Goal: Register for event/course

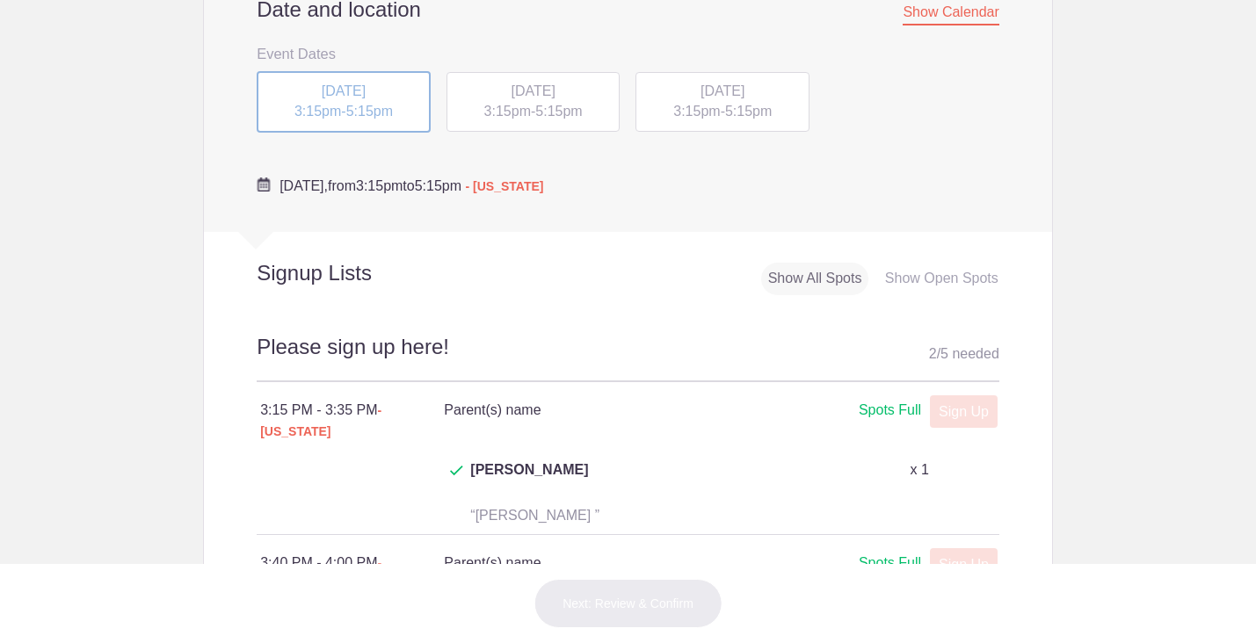
scroll to position [653, 0]
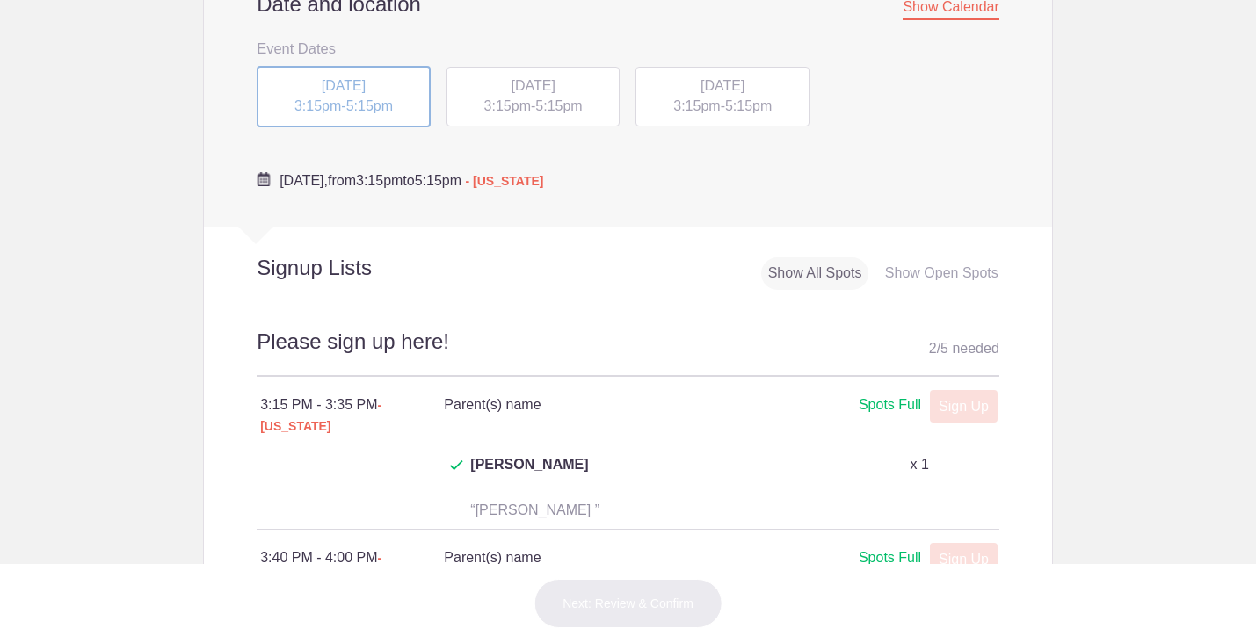
click at [994, 59] on h3 "Event Dates" at bounding box center [628, 48] width 742 height 26
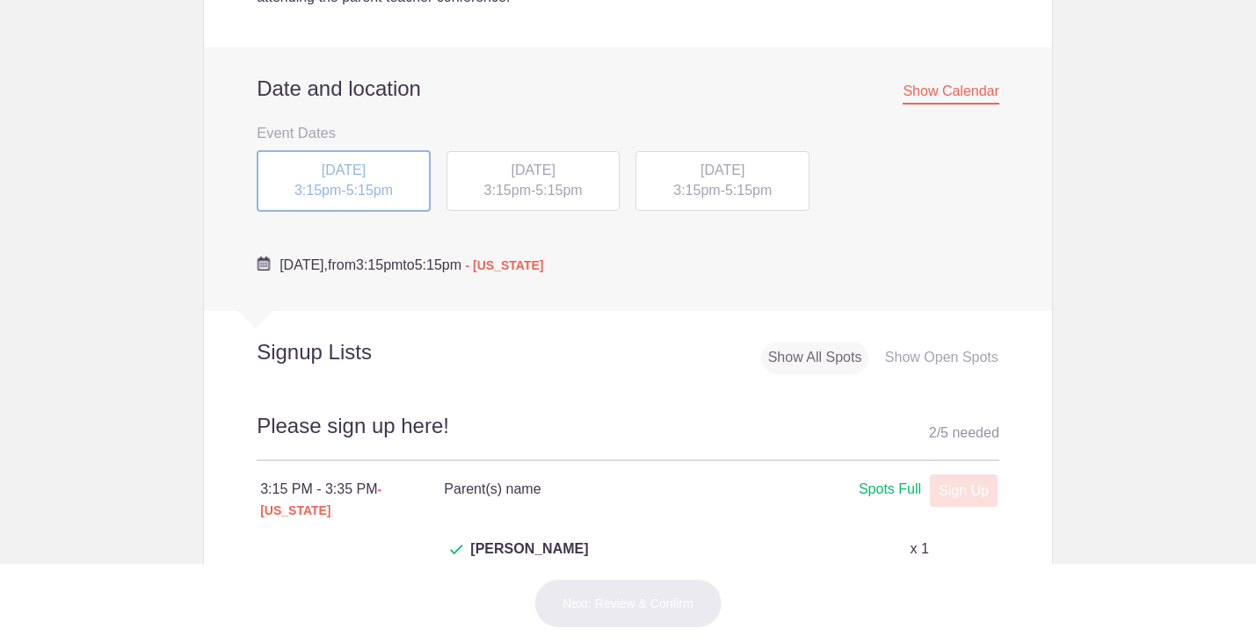
scroll to position [462, 0]
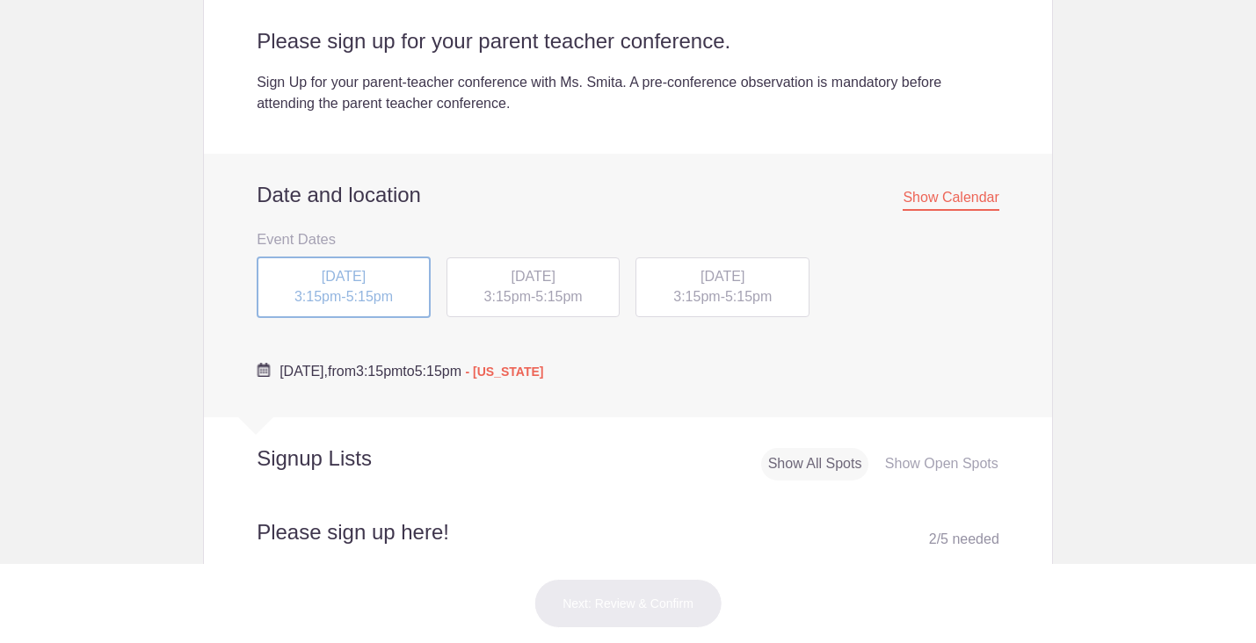
click at [712, 304] on span "3:15pm" at bounding box center [696, 296] width 47 height 15
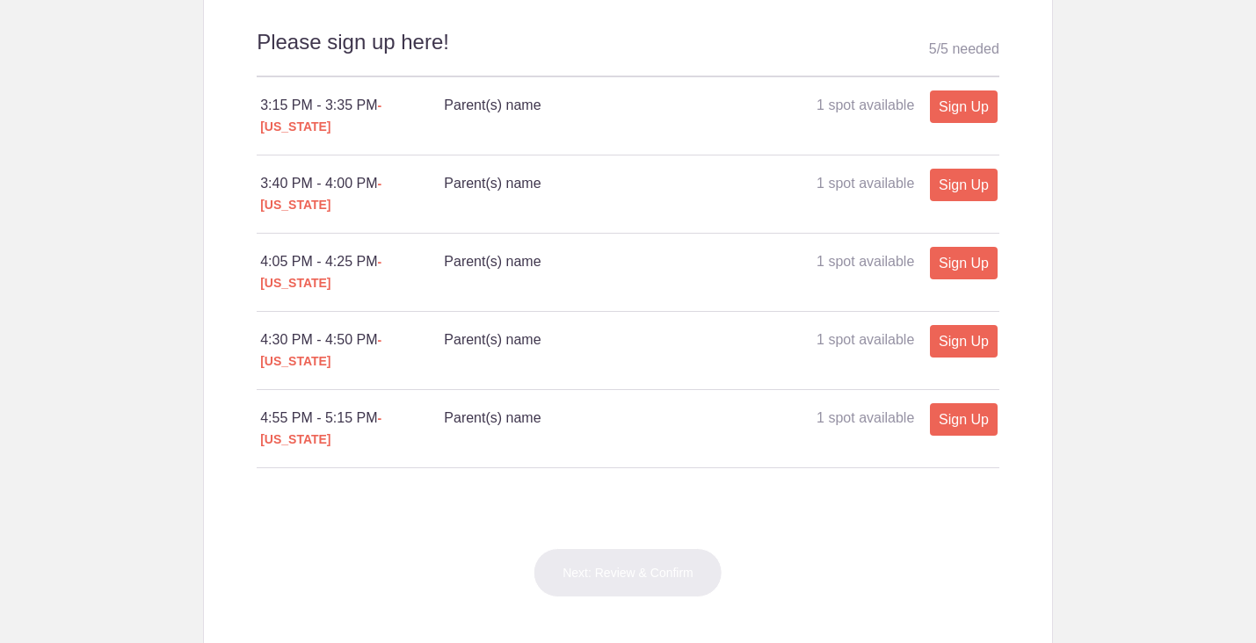
scroll to position [946, 0]
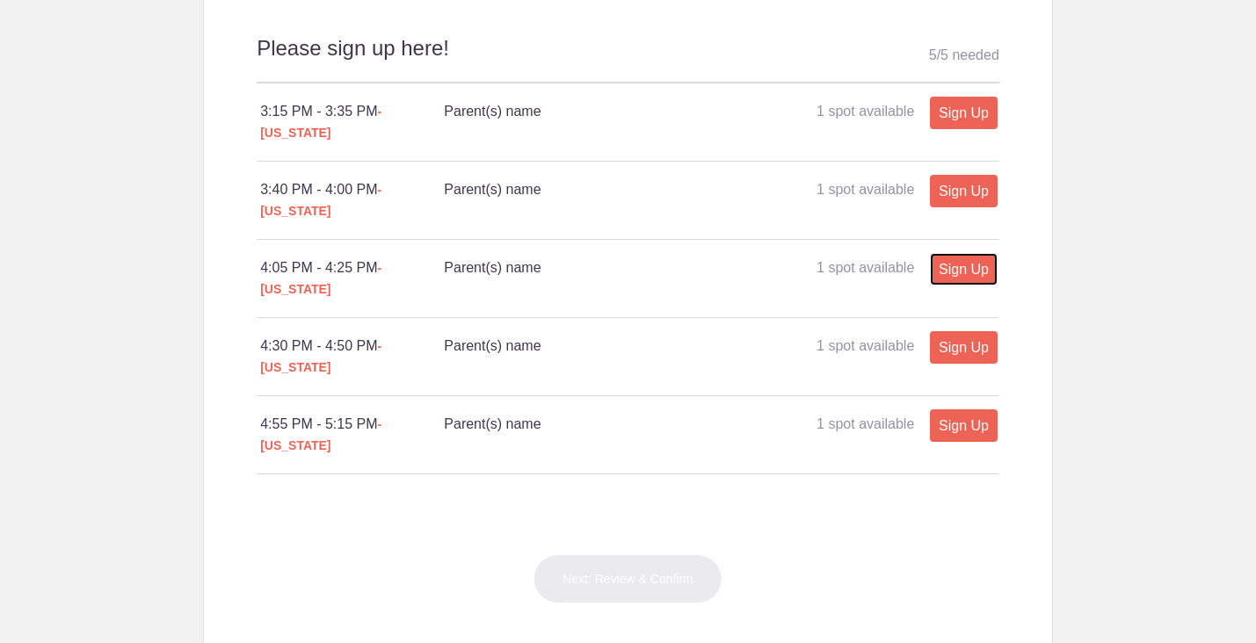
click at [956, 253] on link "Sign Up" at bounding box center [964, 269] width 68 height 33
type input "1"
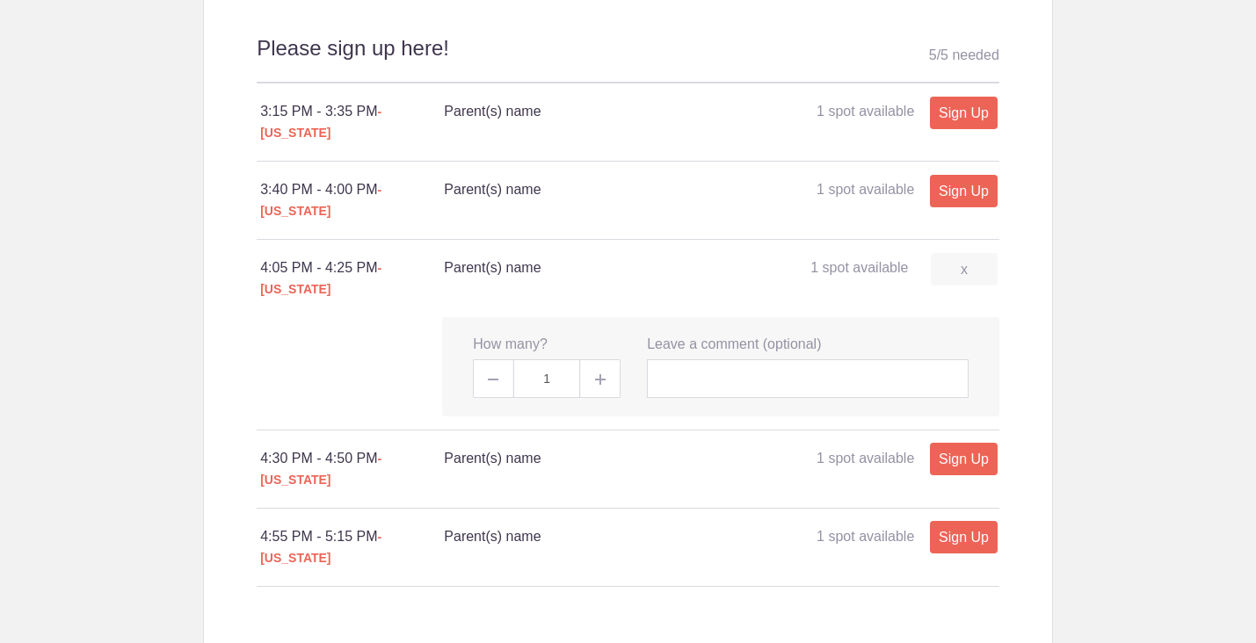
click at [598, 374] on img at bounding box center [600, 379] width 11 height 11
click at [595, 359] on span at bounding box center [601, 378] width 40 height 39
click at [699, 359] on input "text" at bounding box center [808, 378] width 322 height 39
type input "[PERSON_NAME] & [PERSON_NAME]"
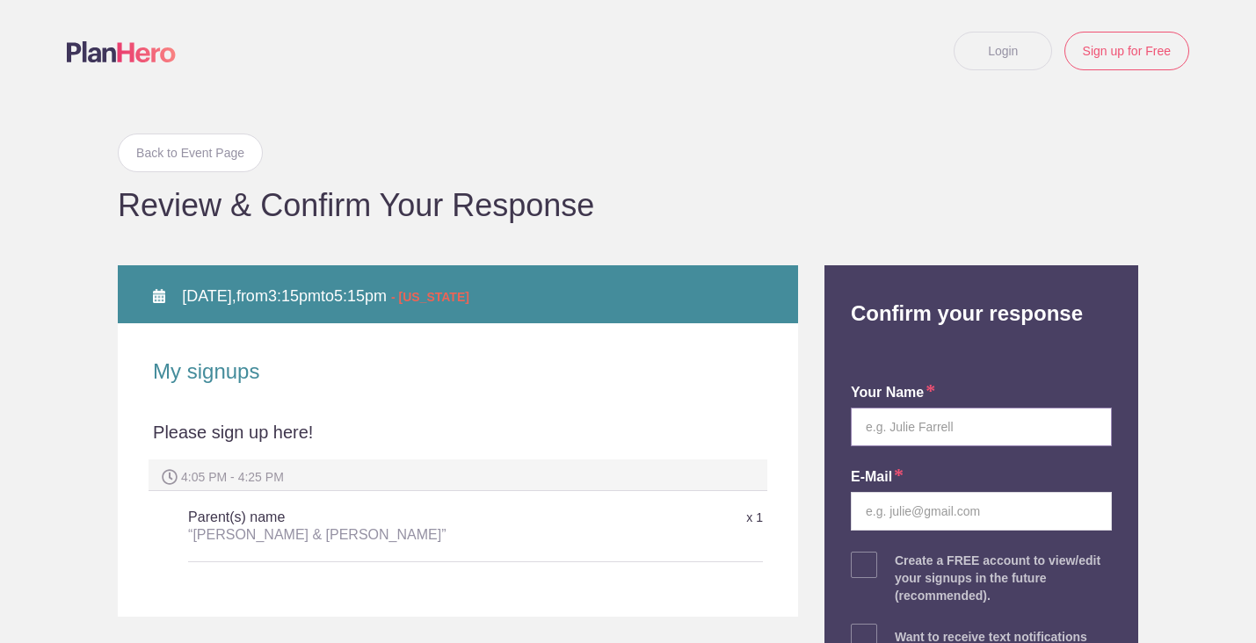
click at [908, 434] on input "text" at bounding box center [981, 427] width 261 height 39
type input "[PERSON_NAME]"
click at [905, 513] on input "mike28hart@gmail.com" at bounding box center [981, 511] width 261 height 39
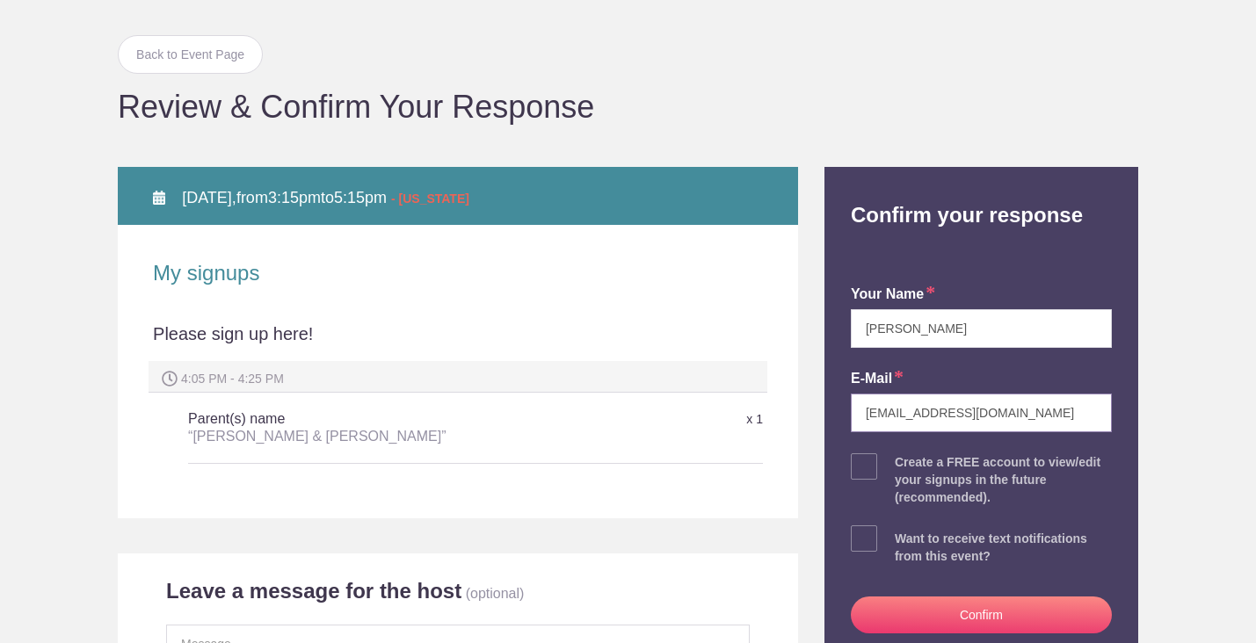
scroll to position [99, 0]
type input "jessicahart789@gmail.com"
click at [865, 533] on span at bounding box center [864, 538] width 26 height 26
click at [900, 533] on input "checkbox" at bounding box center [1030, 533] width 261 height 11
checkbox input "true"
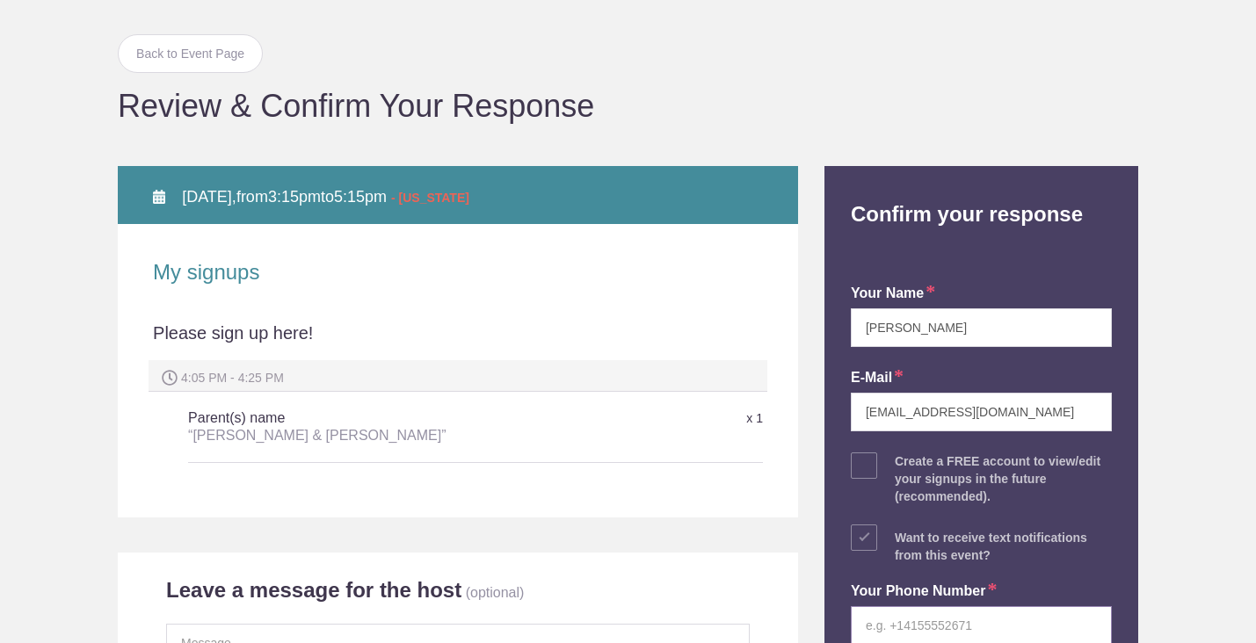
click at [882, 614] on input "tel" at bounding box center [981, 625] width 261 height 39
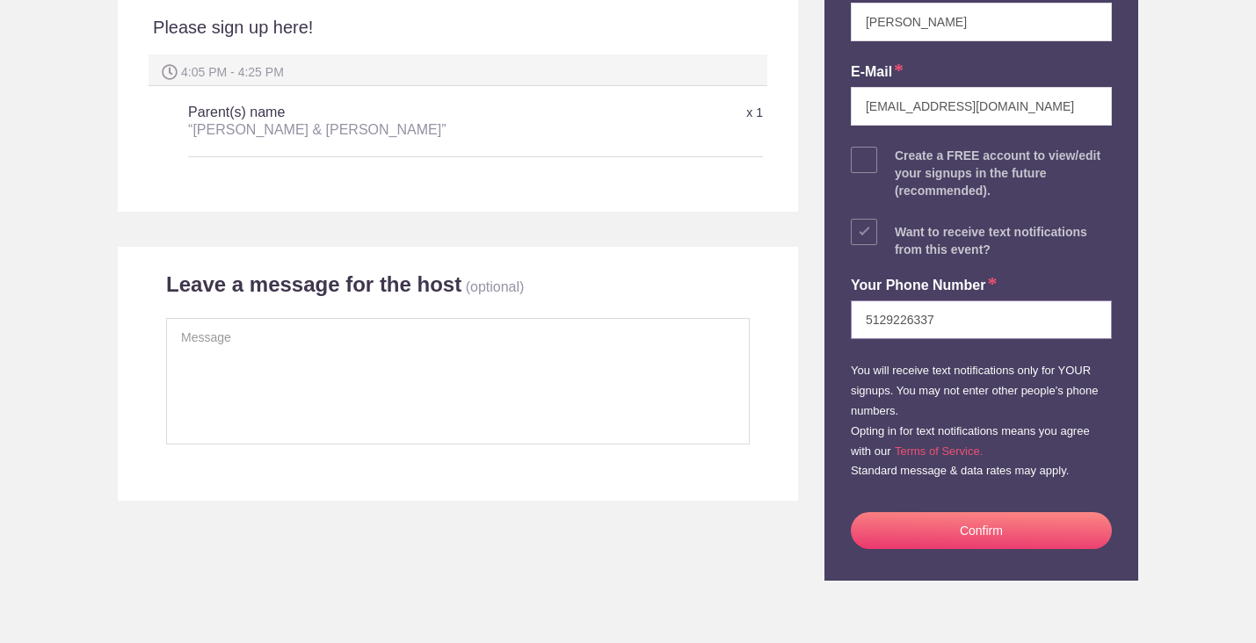
scroll to position [542, 0]
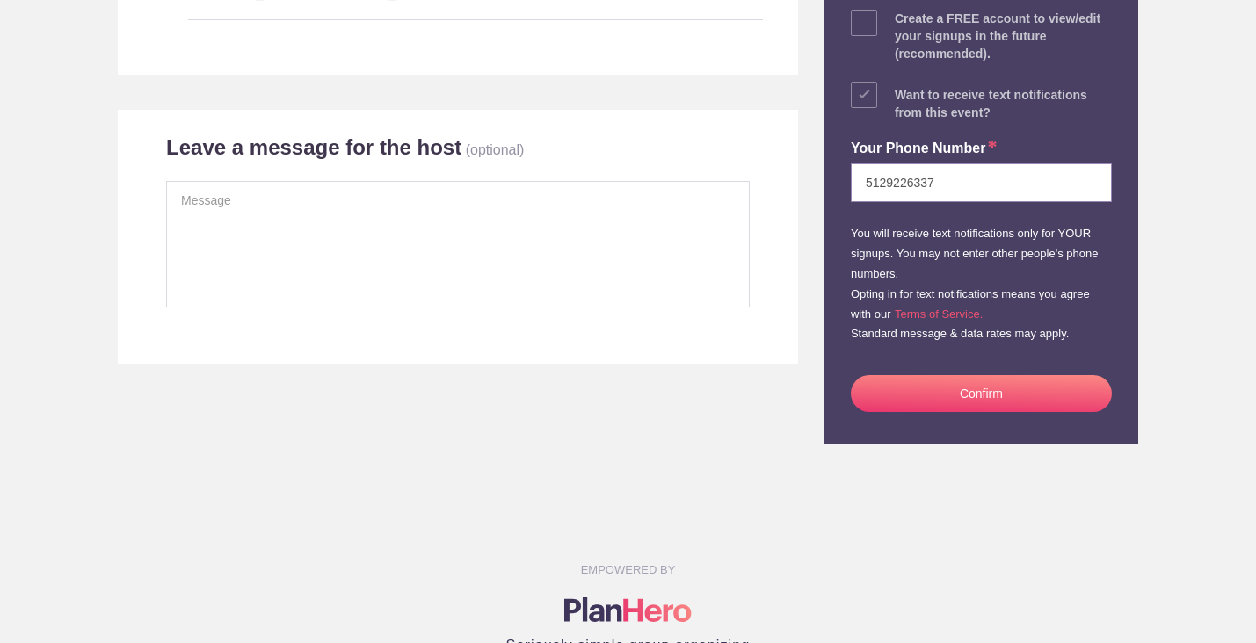
type input "5129226337"
click at [1032, 388] on button "Confirm" at bounding box center [981, 393] width 261 height 37
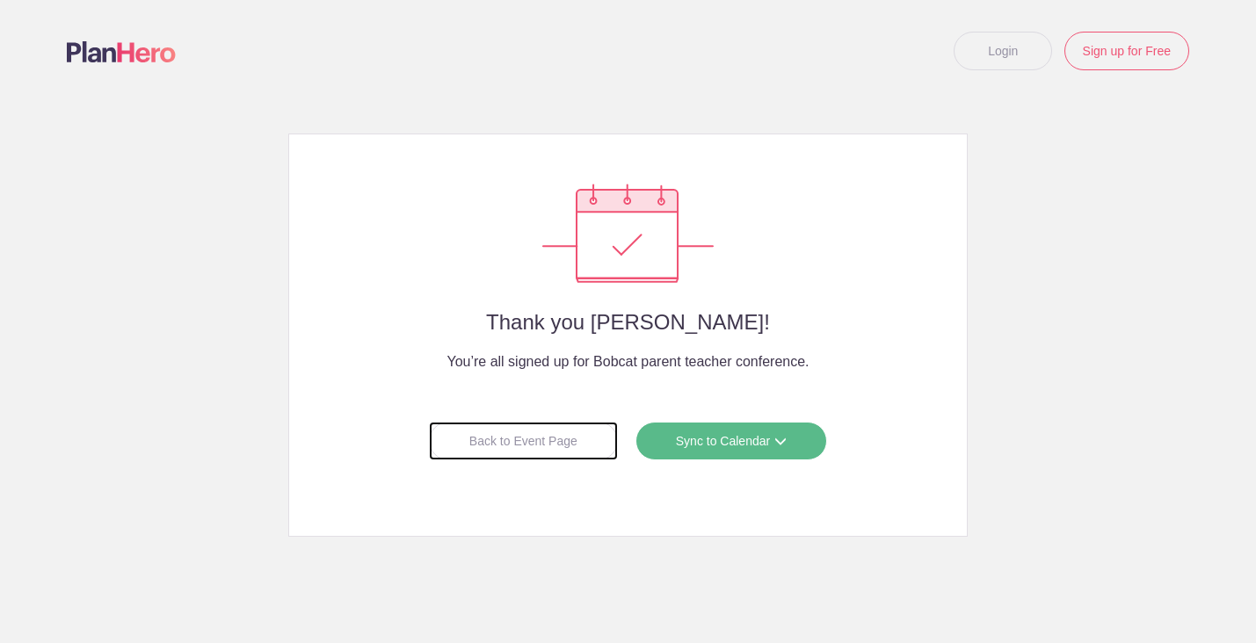
click at [555, 445] on div "Back to Event Page" at bounding box center [523, 441] width 189 height 39
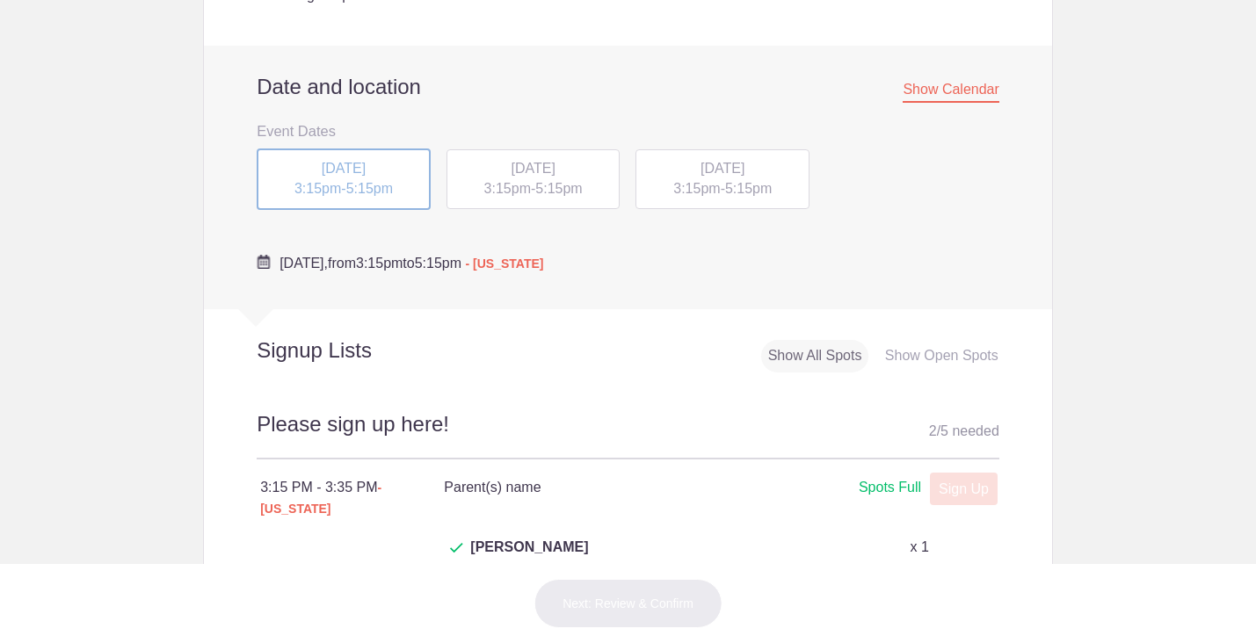
scroll to position [576, 0]
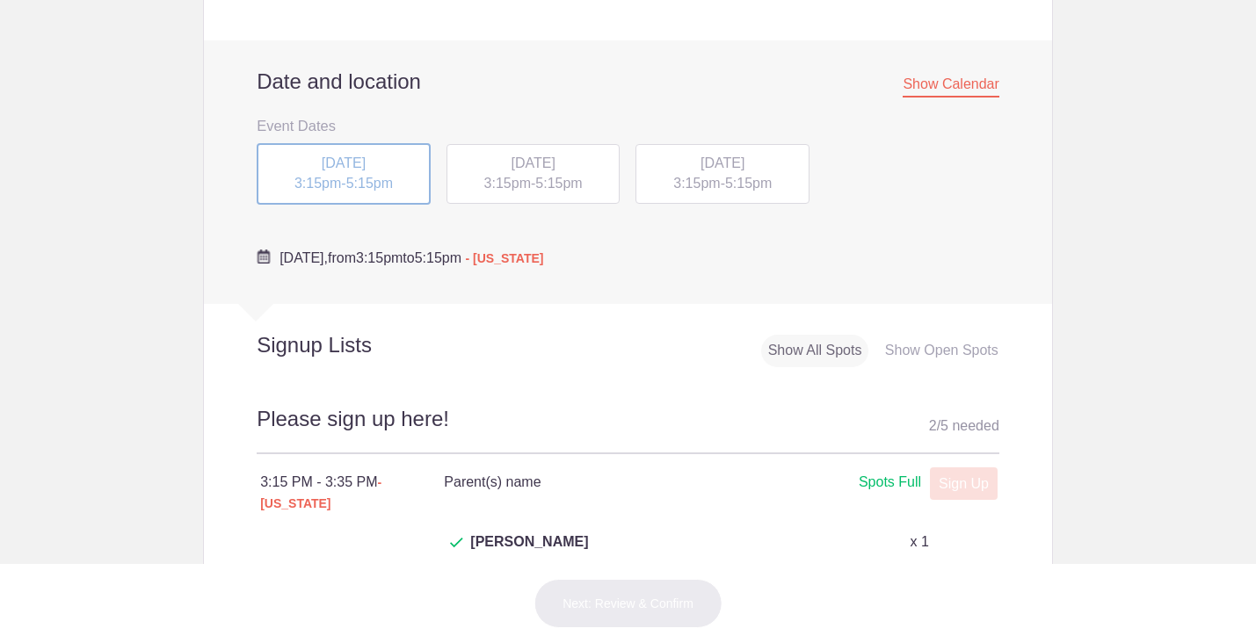
click at [703, 188] on span "3:15pm" at bounding box center [696, 183] width 47 height 15
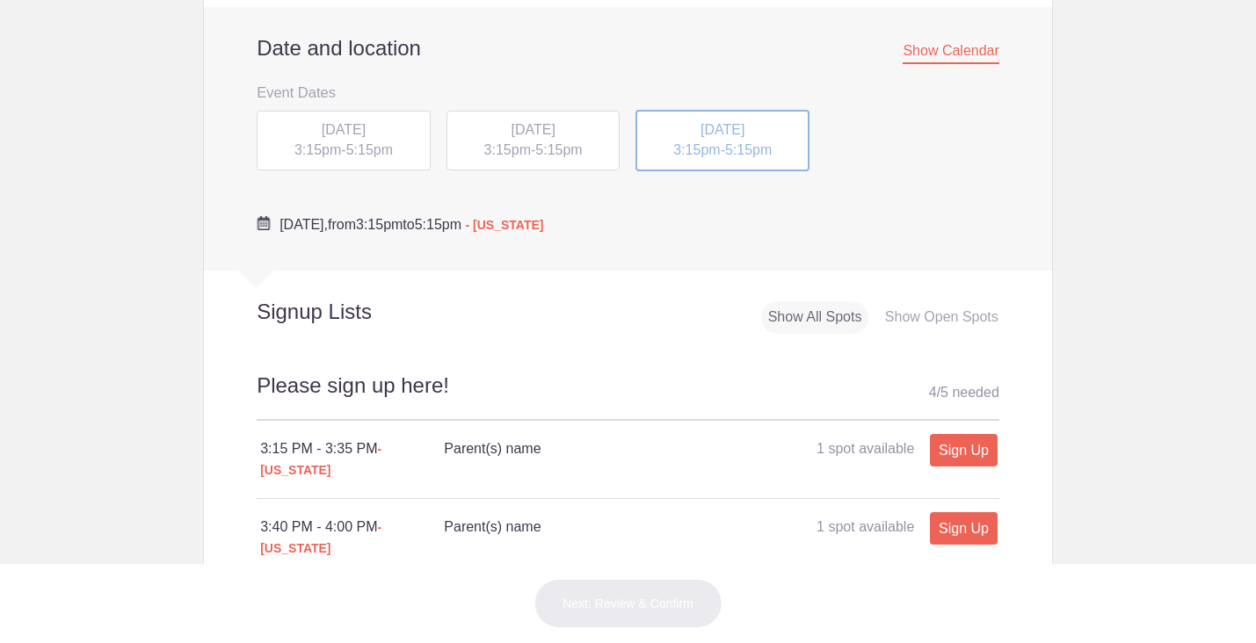
scroll to position [607, 0]
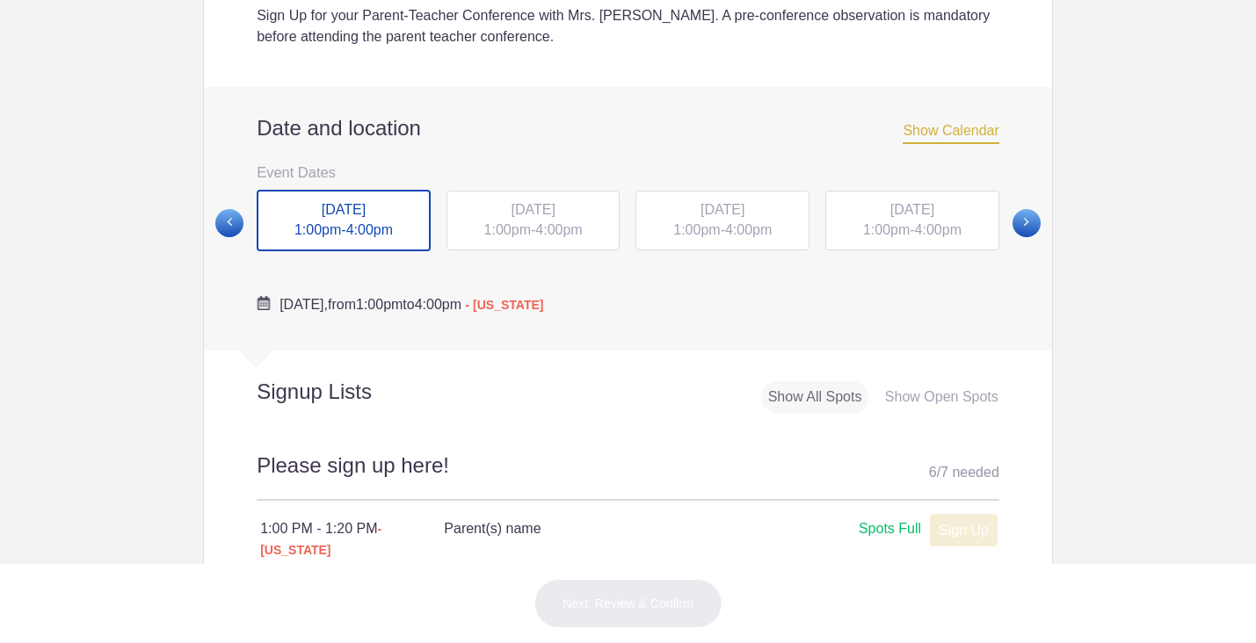
scroll to position [542, 0]
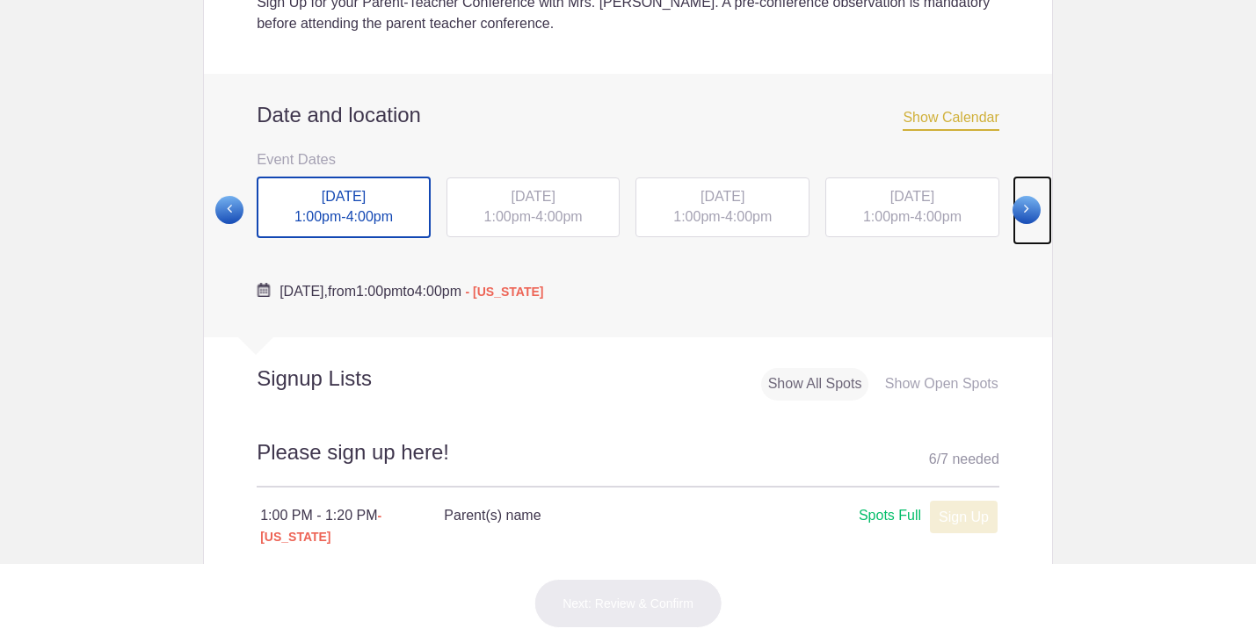
click at [1025, 213] on span at bounding box center [1026, 210] width 28 height 28
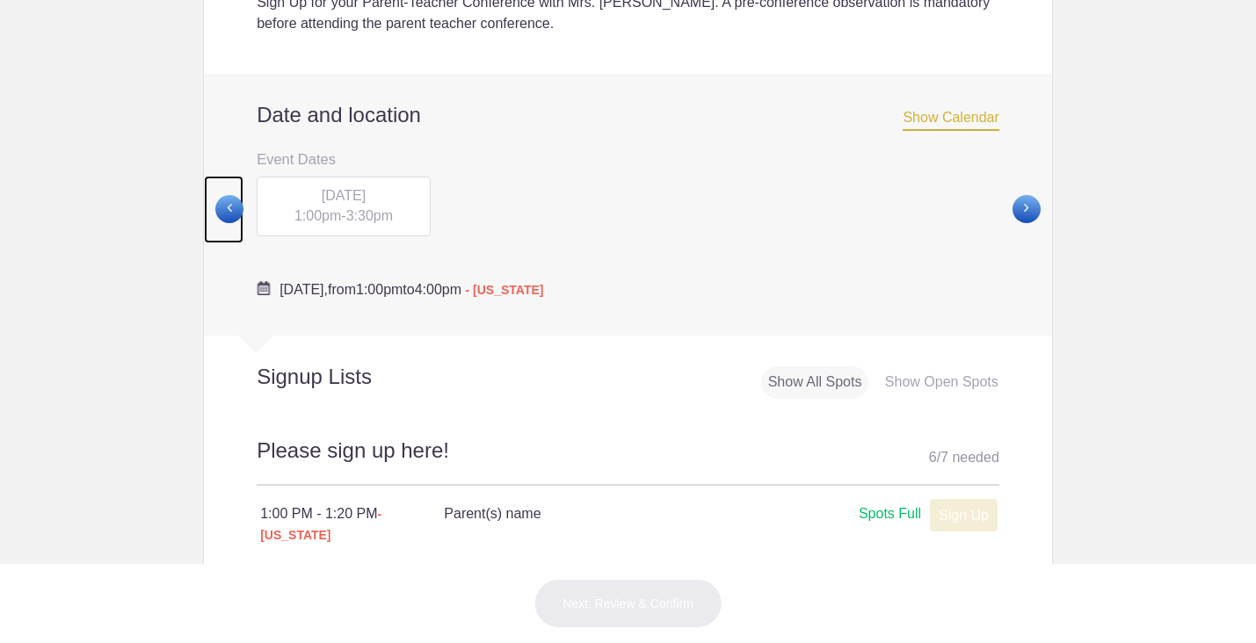
click at [236, 209] on span at bounding box center [229, 209] width 28 height 28
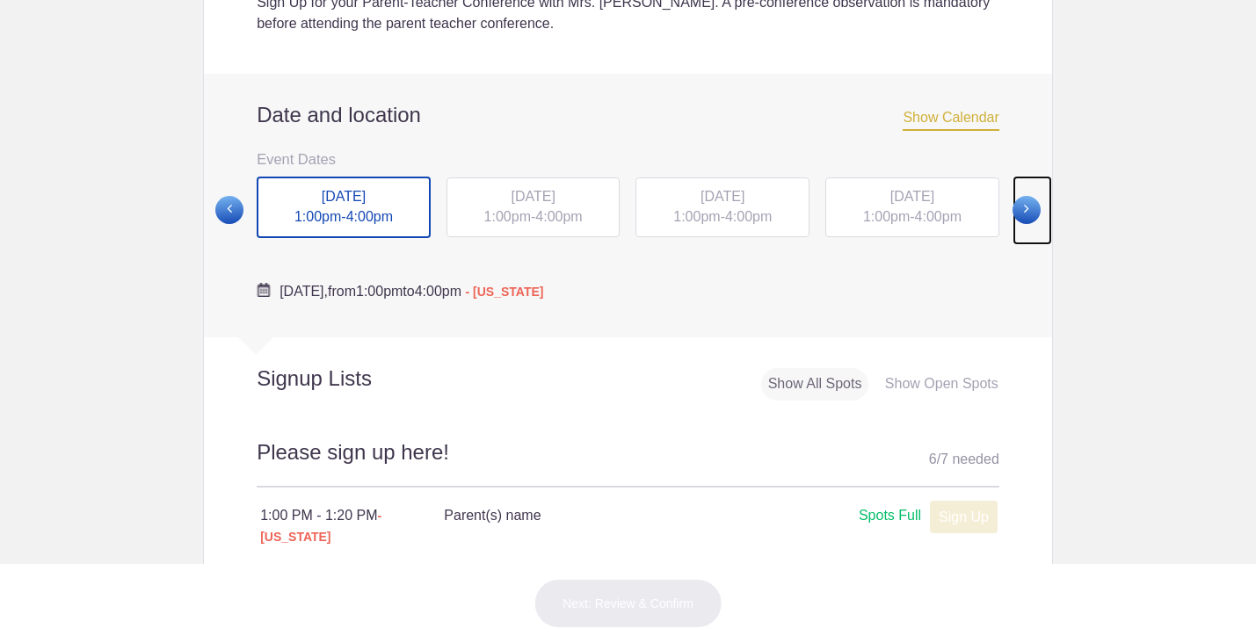
click at [1026, 216] on span at bounding box center [1026, 210] width 28 height 28
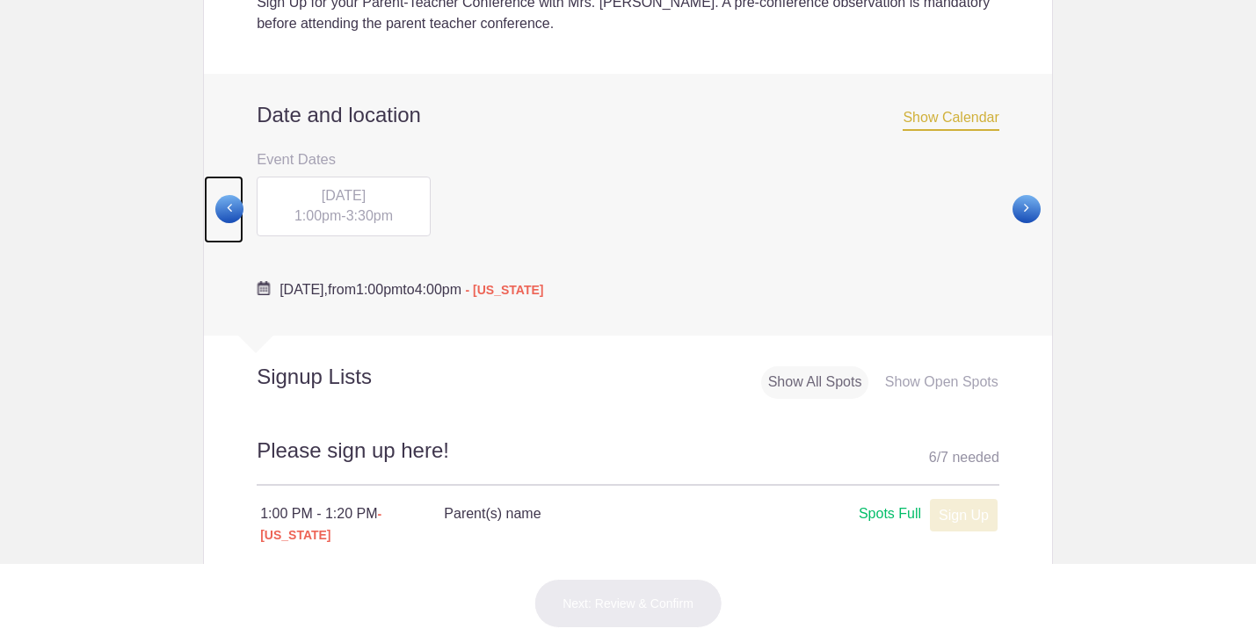
click at [230, 210] on span at bounding box center [229, 209] width 28 height 28
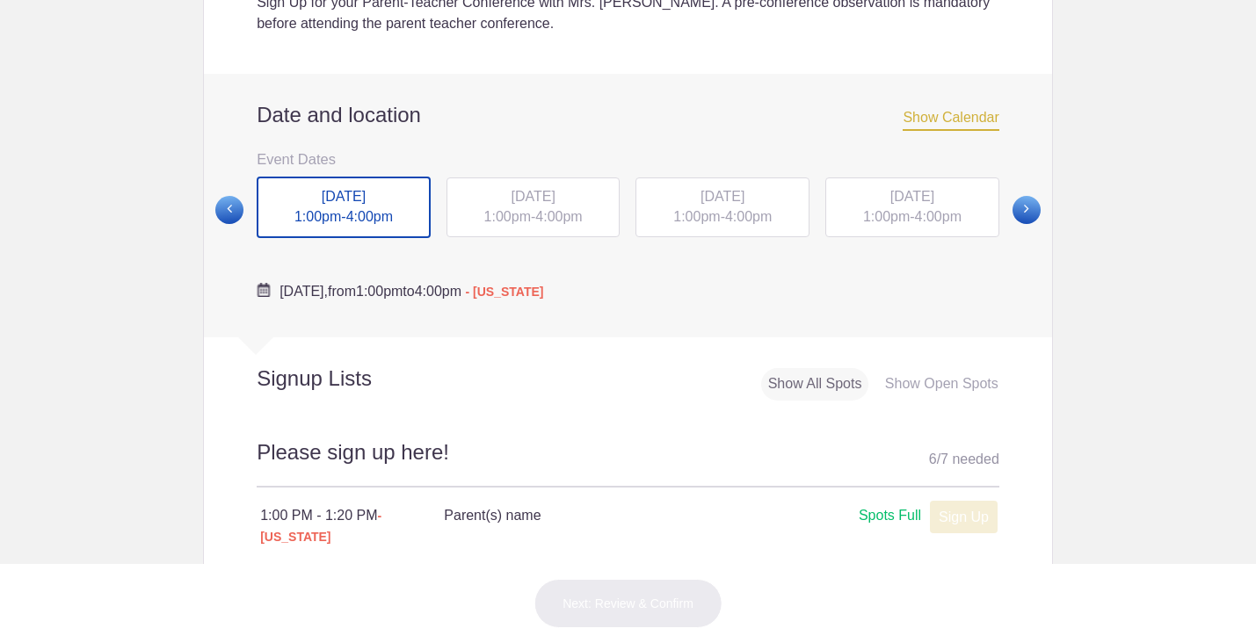
click at [894, 230] on div "THU, Sep 18, 2025 1:00pm - 4:00pm" at bounding box center [912, 207] width 174 height 60
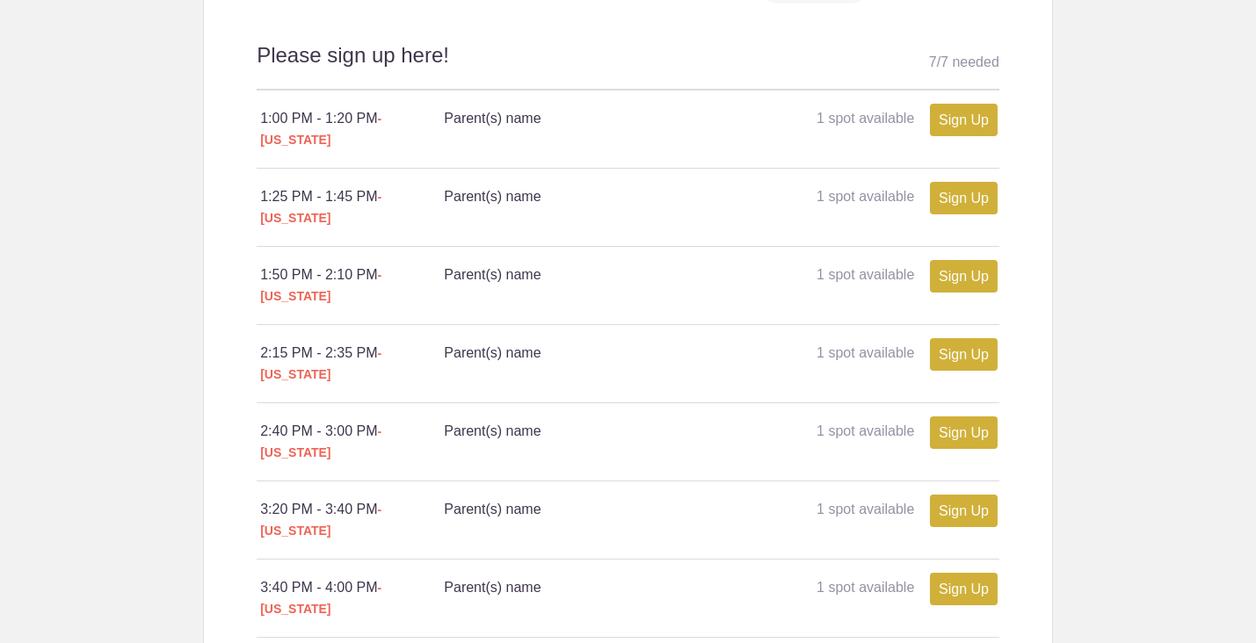
scroll to position [968, 0]
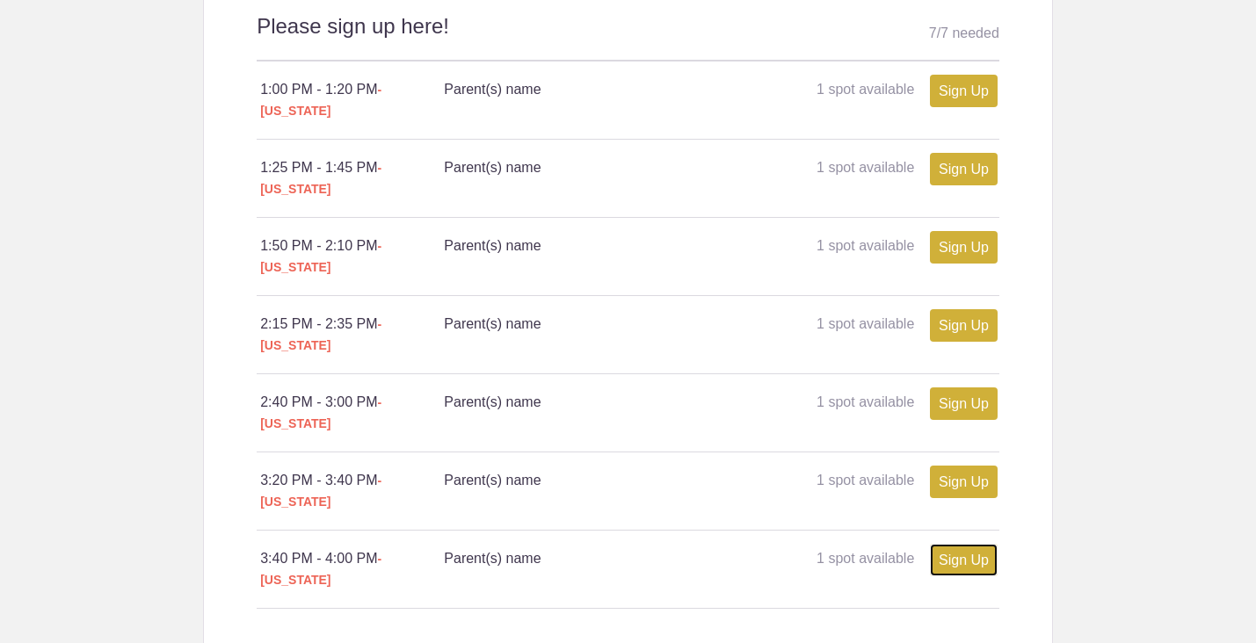
click at [941, 544] on link "Sign Up" at bounding box center [964, 560] width 68 height 33
type input "1"
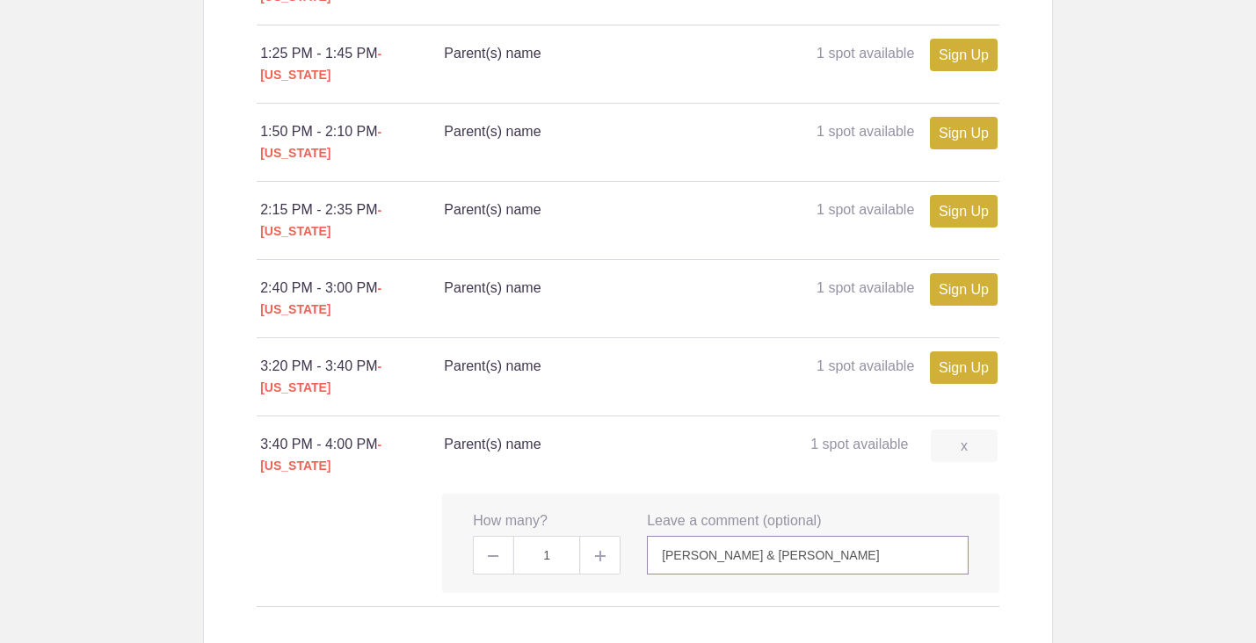
scroll to position [1098, 0]
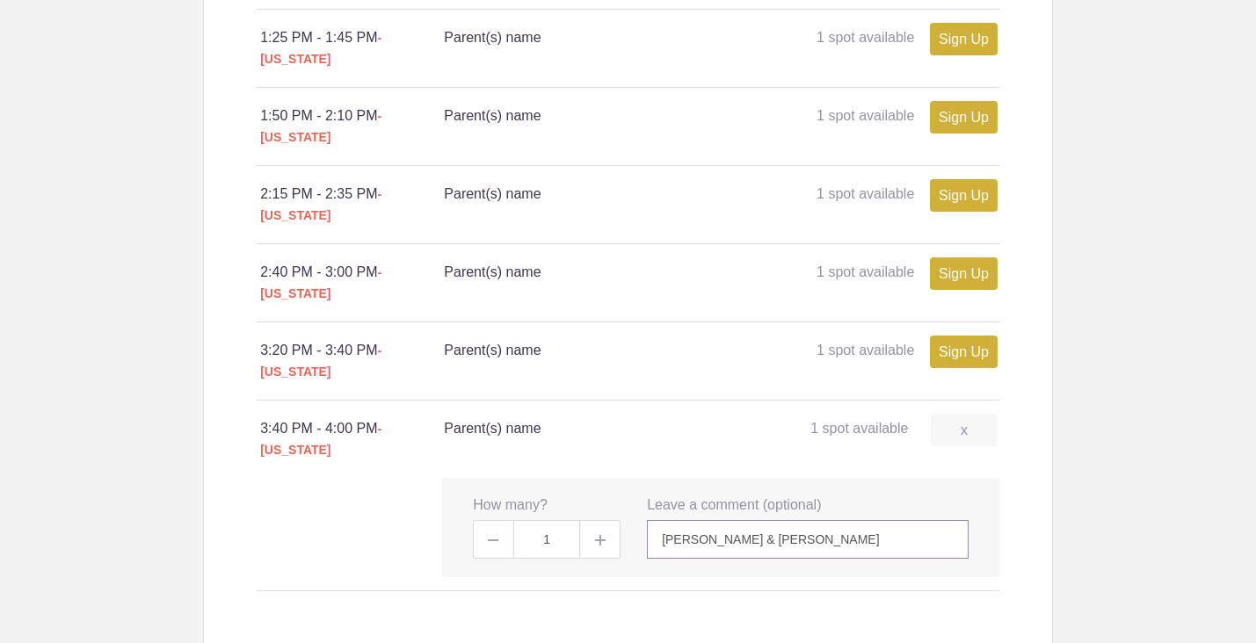
type input "Jess & Mike Hart"
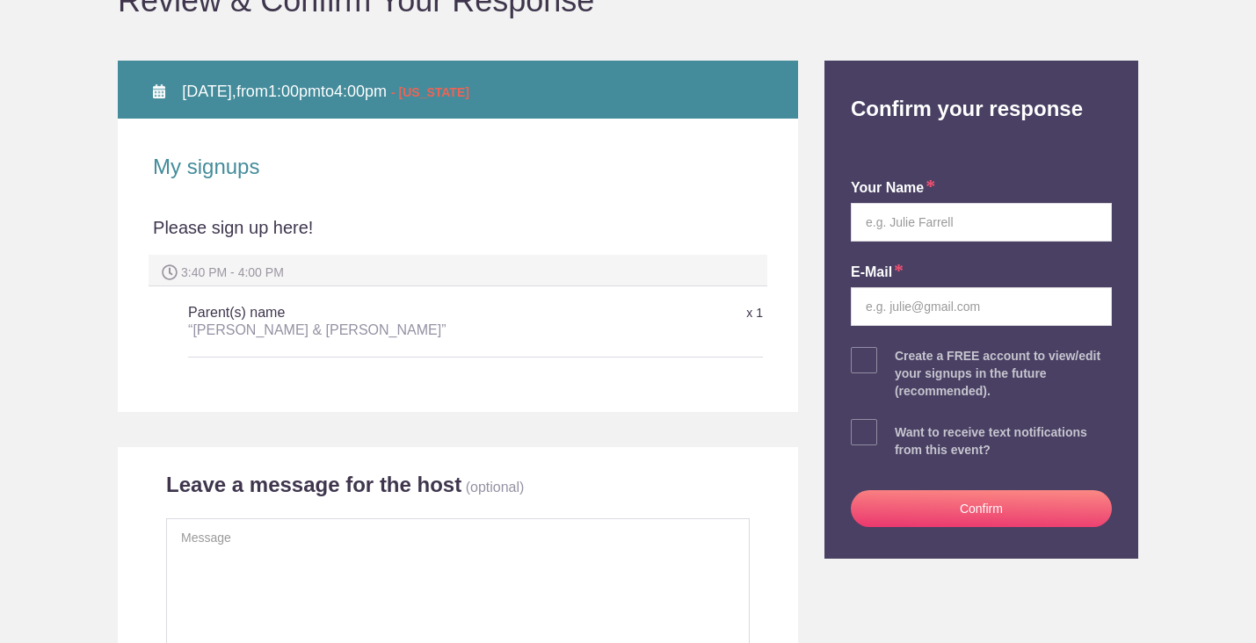
scroll to position [206, 0]
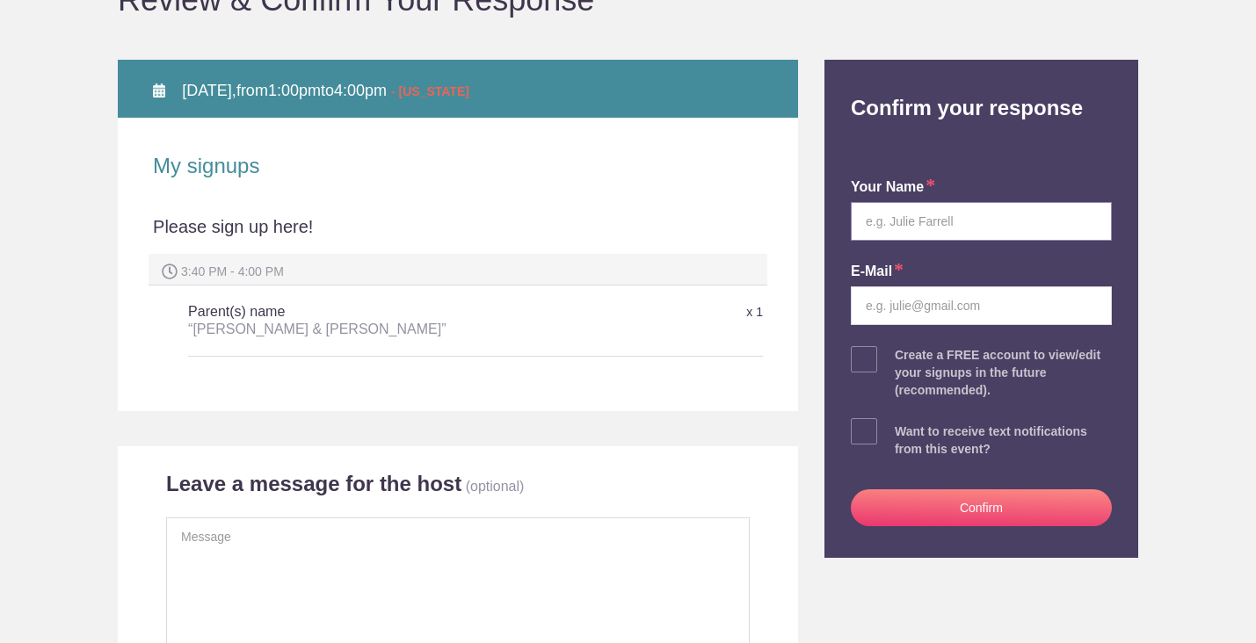
click at [918, 225] on input "text" at bounding box center [981, 221] width 261 height 39
type input "[PERSON_NAME]"
click at [950, 306] on input "mike28hart@gmail.com" at bounding box center [981, 305] width 261 height 39
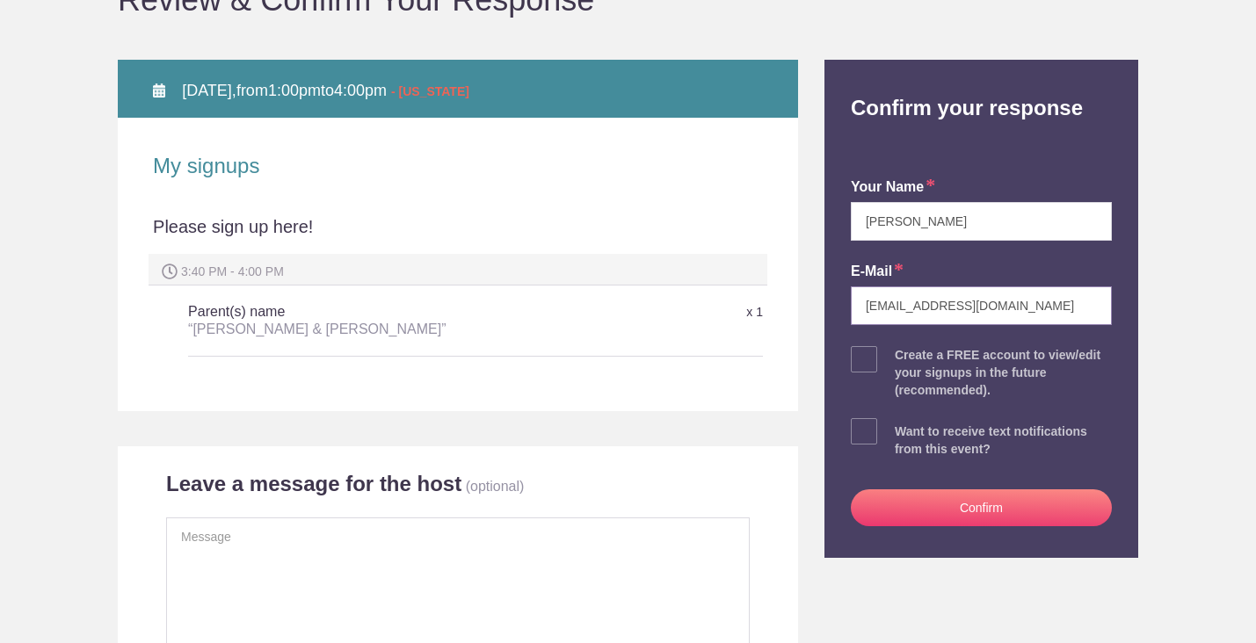
type input "J"
type input "jessicahart789@gmail.com"
click at [867, 437] on span at bounding box center [864, 431] width 26 height 26
click at [900, 433] on input "checkbox" at bounding box center [1030, 427] width 261 height 11
checkbox input "true"
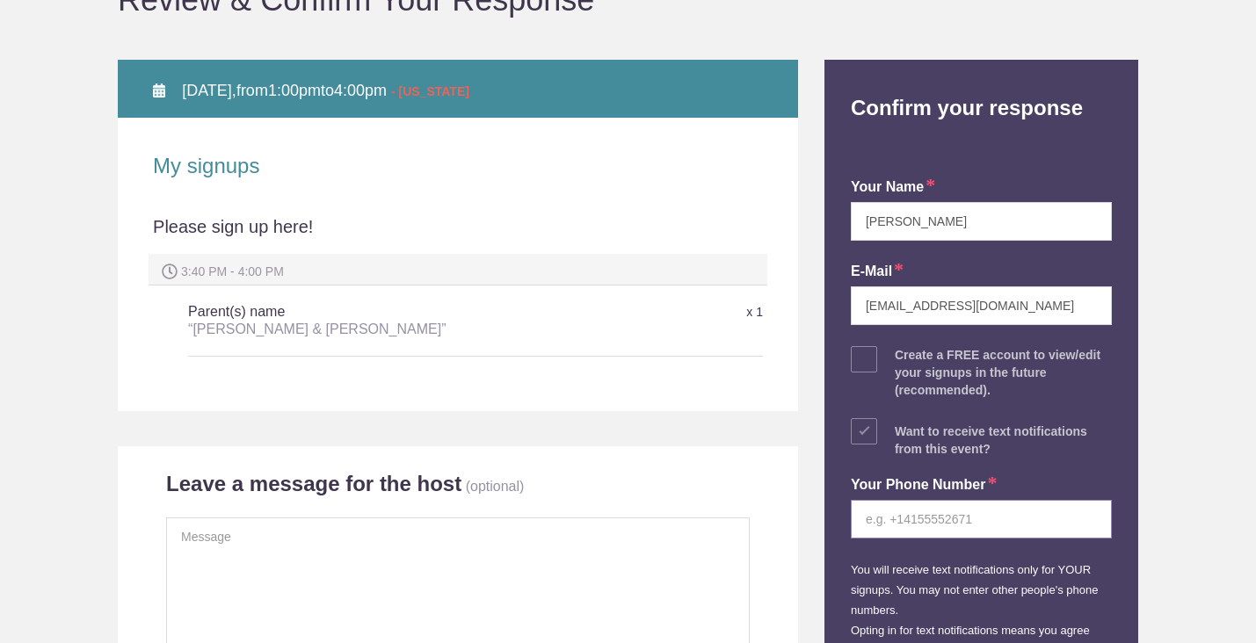
click at [889, 517] on input "tel" at bounding box center [981, 519] width 261 height 39
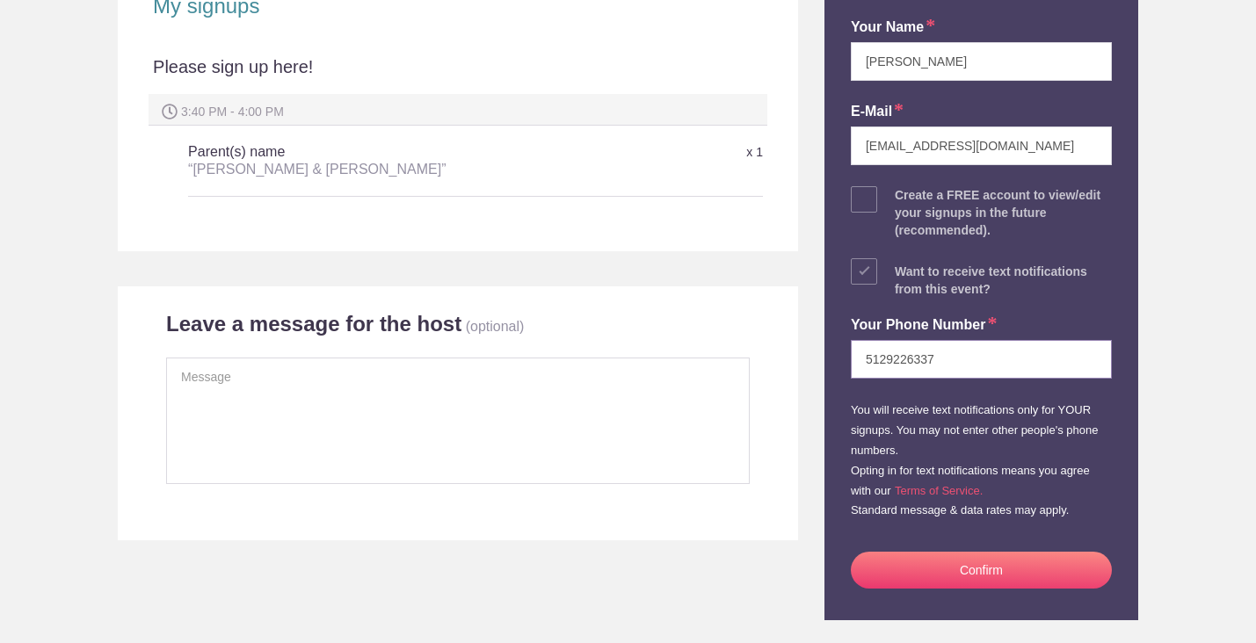
scroll to position [386, 0]
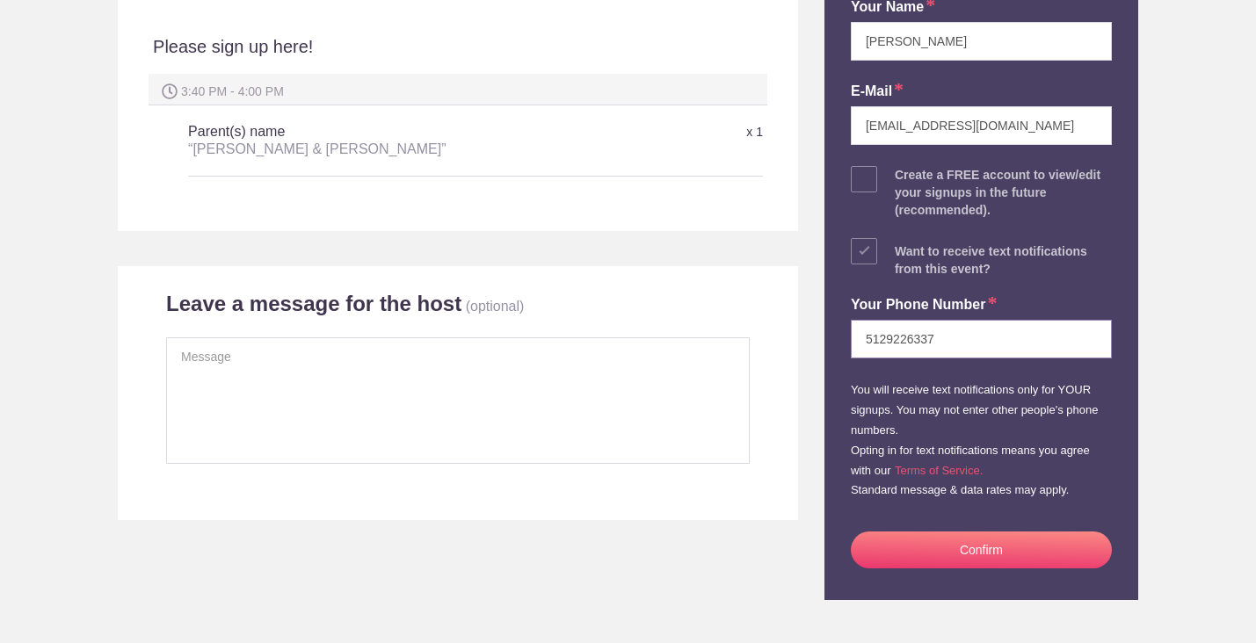
type input "5129226337"
click at [869, 539] on button "Confirm" at bounding box center [981, 550] width 261 height 37
